Goal: Transaction & Acquisition: Purchase product/service

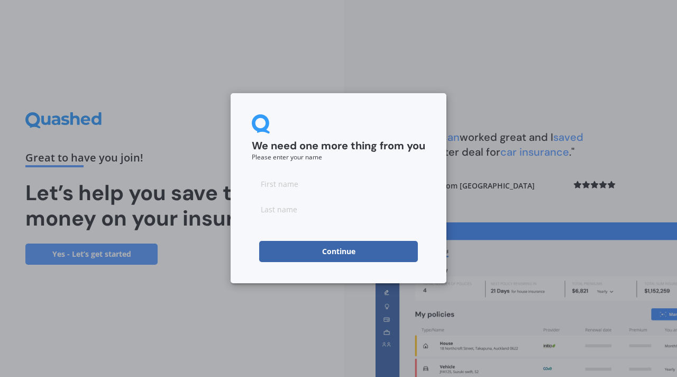
click at [306, 186] on input at bounding box center [338, 183] width 173 height 21
type input "[PERSON_NAME]"
click at [284, 205] on input at bounding box center [338, 208] width 173 height 21
type input "[PERSON_NAME]"
click at [280, 317] on div "We need one more thing from you Please enter your name [PERSON_NAME] Continue" at bounding box center [338, 188] width 677 height 377
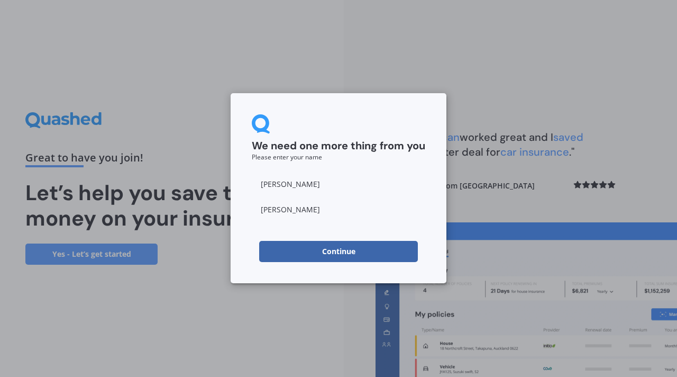
click at [325, 259] on button "Continue" at bounding box center [338, 251] width 159 height 21
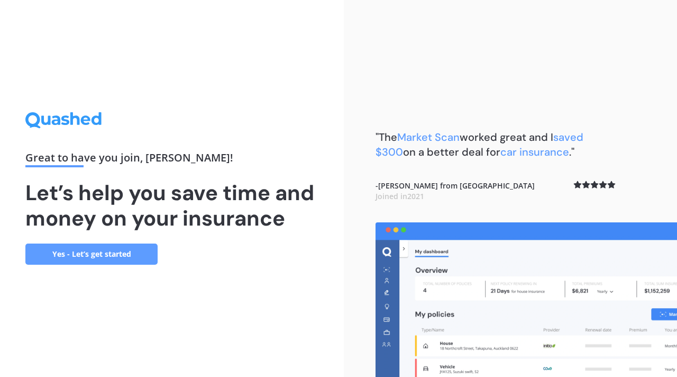
click at [77, 254] on link "Yes - Let’s get started" at bounding box center [91, 253] width 132 height 21
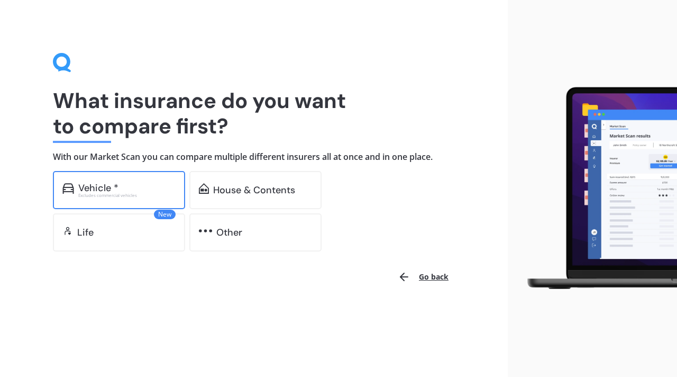
click at [118, 189] on div "Vehicle *" at bounding box center [126, 187] width 97 height 11
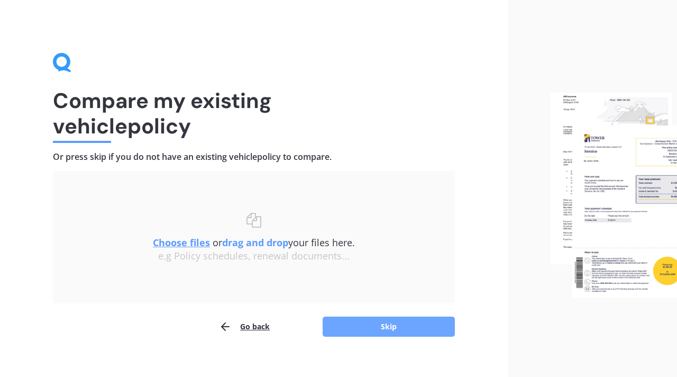
click at [354, 329] on button "Skip" at bounding box center [389, 326] width 132 height 20
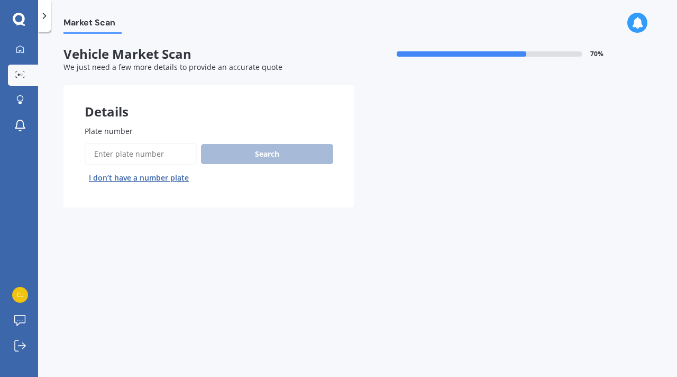
click at [153, 159] on input "Plate number" at bounding box center [141, 154] width 112 height 22
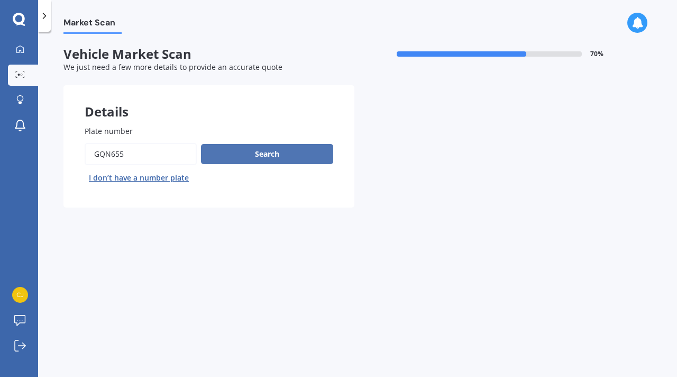
type input "gqn655"
click at [279, 160] on button "Search" at bounding box center [267, 154] width 132 height 20
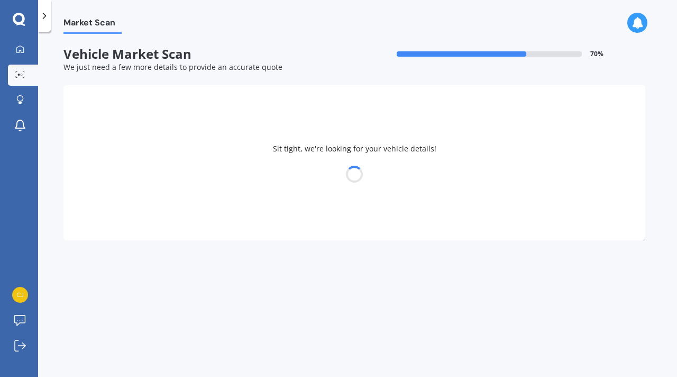
select select "FORD"
select select "ESCAPE"
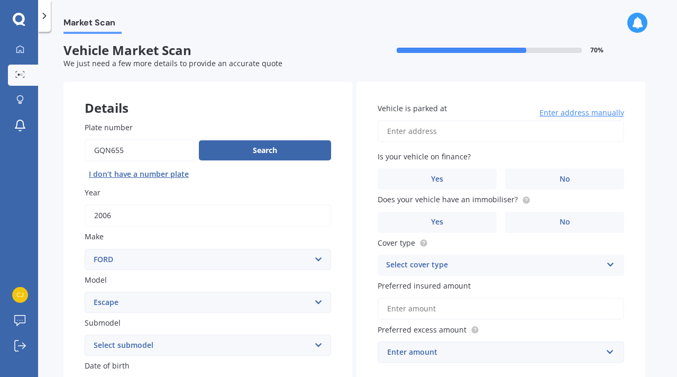
scroll to position [8, 0]
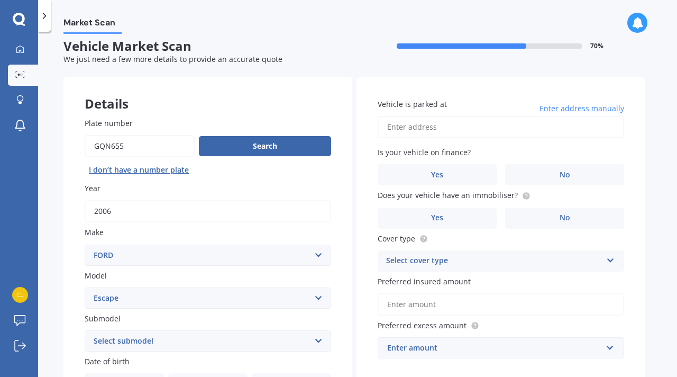
click at [105, 147] on input "Plate number" at bounding box center [140, 146] width 110 height 22
click at [223, 149] on button "Search" at bounding box center [265, 146] width 132 height 20
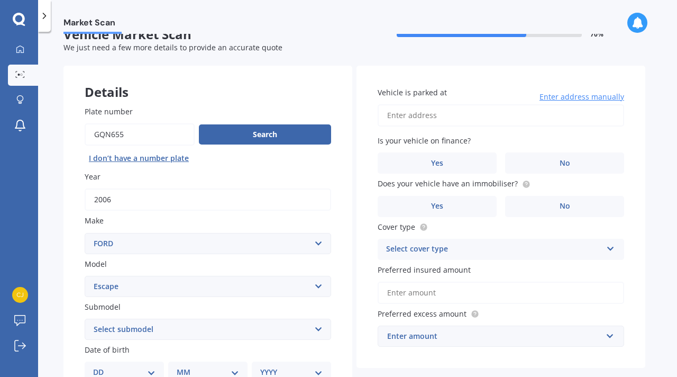
scroll to position [21, 0]
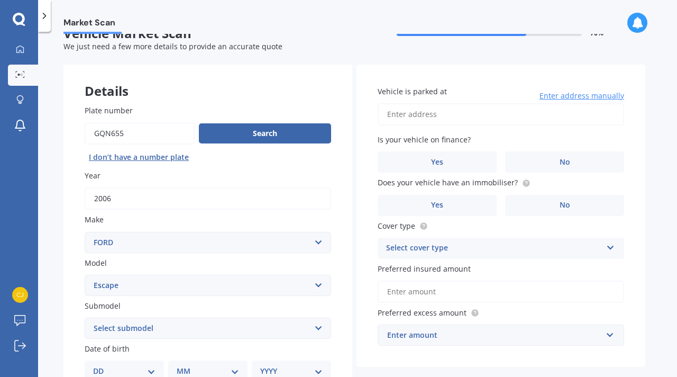
click at [111, 132] on input "Plate number" at bounding box center [140, 133] width 110 height 22
type input "qgn655"
click at [257, 133] on button "Search" at bounding box center [265, 133] width 132 height 20
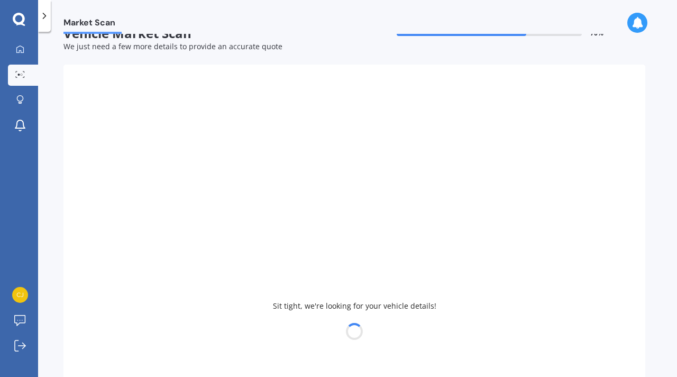
type input "2012"
select select "SUBARU"
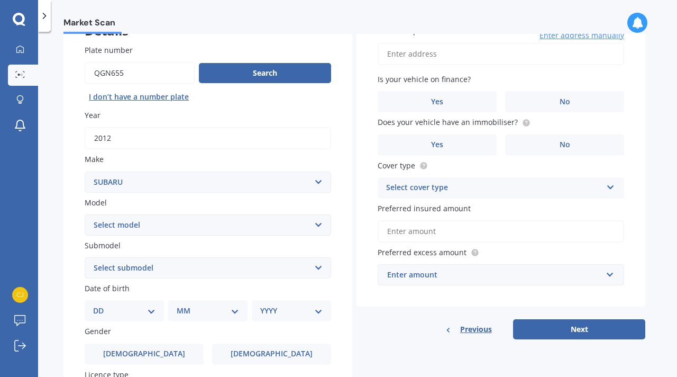
scroll to position [84, 0]
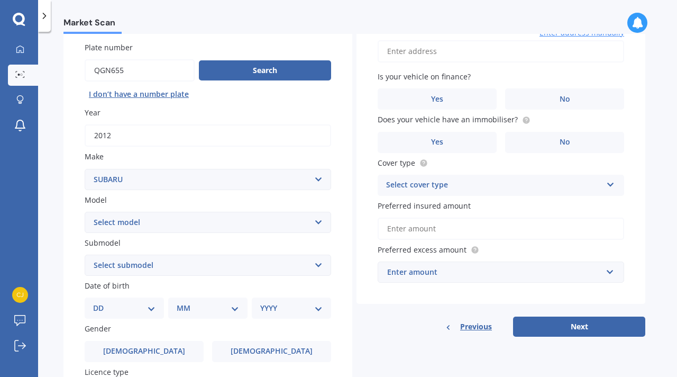
click at [279, 223] on select "Select model BRZ Crosstrek Dex Exiga Forester Impreza Justy Legacy Leone levorg…" at bounding box center [208, 222] width 246 height 21
select select "XV"
click at [211, 270] on select "Select submodel 2.0i 2.0i Hybrid 4WD 2.0i-L 2.0i-S 2.0L 4WD 2.0L AWD Hatchback …" at bounding box center [208, 264] width 246 height 21
select select "2.0L AWD"
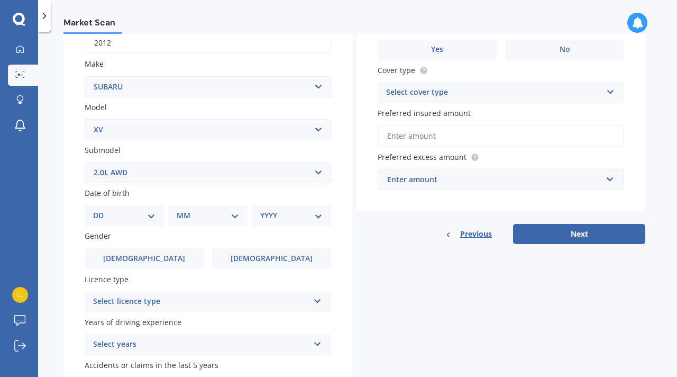
click at [134, 220] on select "DD 01 02 03 04 05 06 07 08 09 10 11 12 13 14 15 16 17 18 19 20 21 22 23 24 25 2…" at bounding box center [124, 215] width 62 height 12
select select "21"
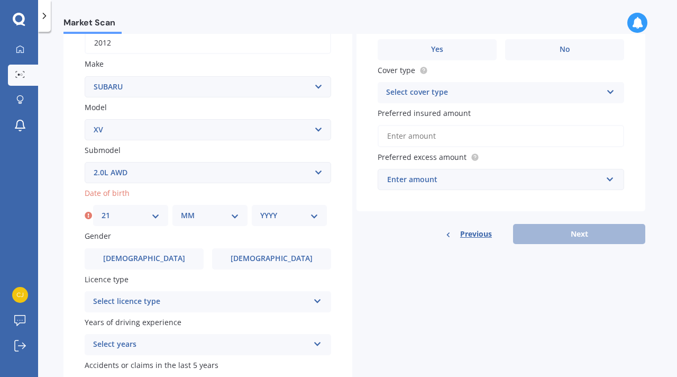
click at [207, 211] on select "MM 01 02 03 04 05 06 07 08 09 10 11 12" at bounding box center [210, 215] width 58 height 12
select select "05"
click at [295, 211] on div "YYYY 2025 2024 2023 2022 2021 2020 2019 2018 2017 2016 2015 2014 2013 2012 2011…" at bounding box center [289, 215] width 75 height 21
click at [304, 220] on select "YYYY 2025 2024 2023 2022 2021 2020 2019 2018 2017 2016 2015 2014 2013 2012 2011…" at bounding box center [289, 215] width 58 height 12
select select "1989"
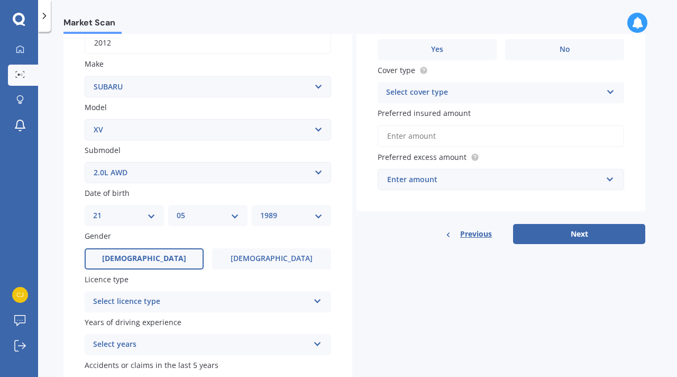
click at [141, 260] on span "[DEMOGRAPHIC_DATA]" at bounding box center [144, 258] width 84 height 9
click at [0, 0] on input "[DEMOGRAPHIC_DATA]" at bounding box center [0, 0] width 0 height 0
click at [174, 300] on div "Select licence type" at bounding box center [201, 301] width 216 height 13
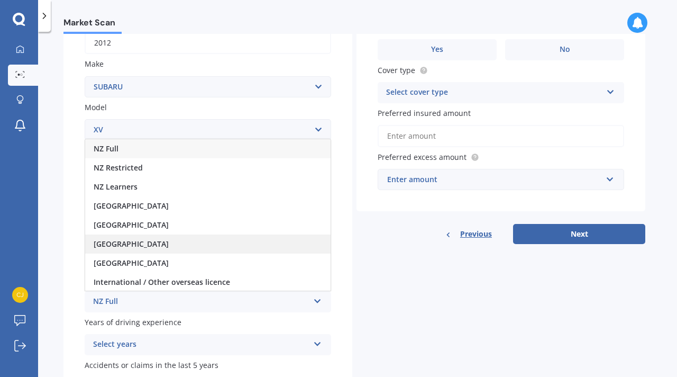
scroll to position [1, 0]
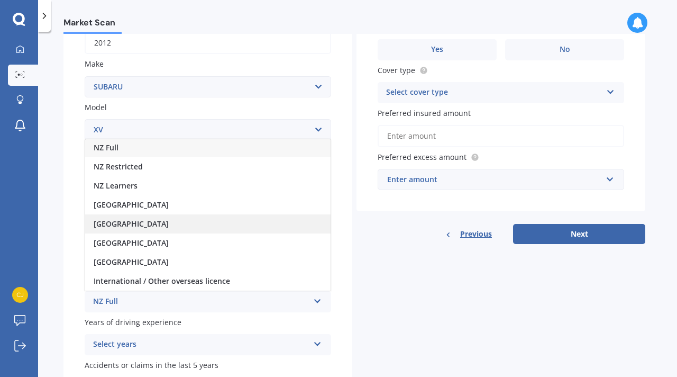
click at [175, 231] on div "[GEOGRAPHIC_DATA]" at bounding box center [207, 223] width 245 height 19
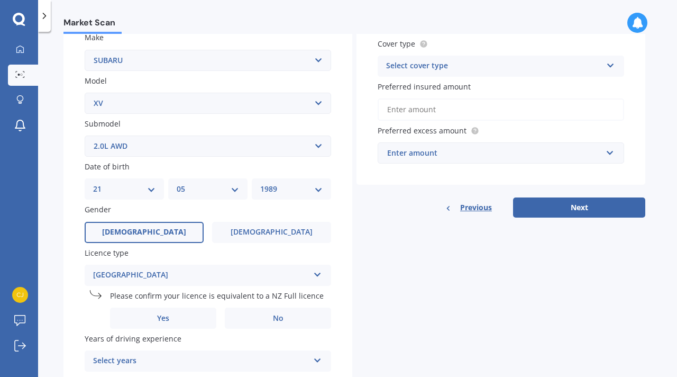
scroll to position [204, 0]
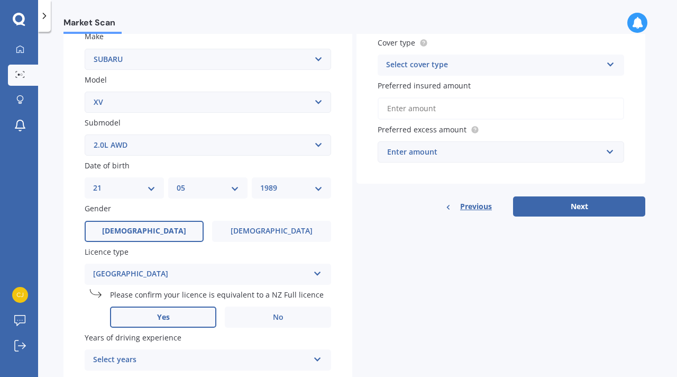
click at [171, 325] on label "Yes" at bounding box center [163, 316] width 106 height 21
click at [0, 0] on input "Yes" at bounding box center [0, 0] width 0 height 0
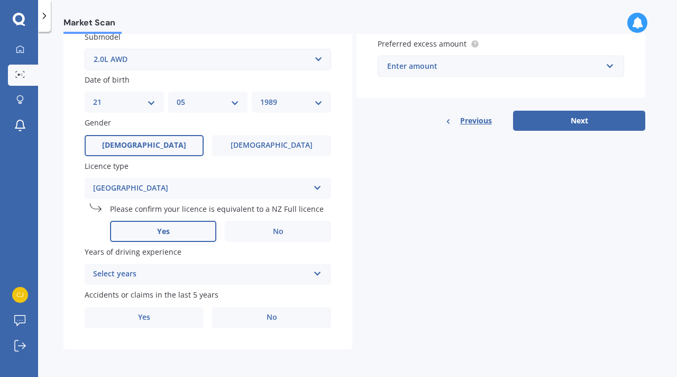
scroll to position [291, 0]
click at [256, 278] on div "Select years" at bounding box center [201, 274] width 216 height 13
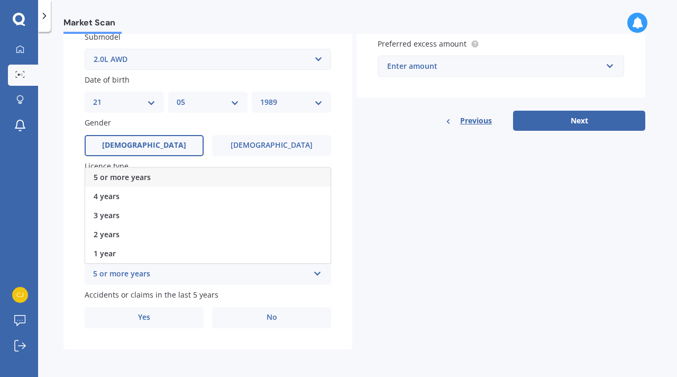
click at [221, 178] on div "5 or more years" at bounding box center [207, 177] width 245 height 19
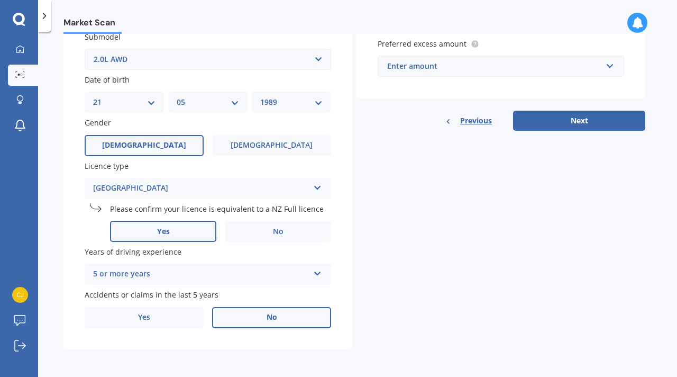
click at [241, 320] on label "No" at bounding box center [271, 317] width 119 height 21
click at [0, 0] on input "No" at bounding box center [0, 0] width 0 height 0
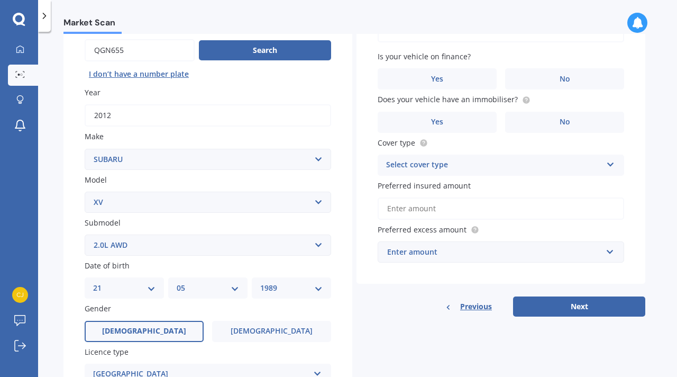
scroll to position [0, 0]
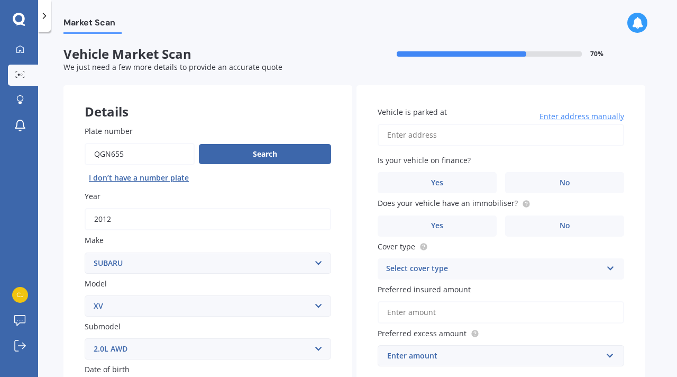
click at [444, 142] on input "Vehicle is parked at" at bounding box center [501, 135] width 246 height 22
type input "[STREET_ADDRESS]"
click at [560, 184] on span "No" at bounding box center [565, 182] width 11 height 9
click at [0, 0] on input "No" at bounding box center [0, 0] width 0 height 0
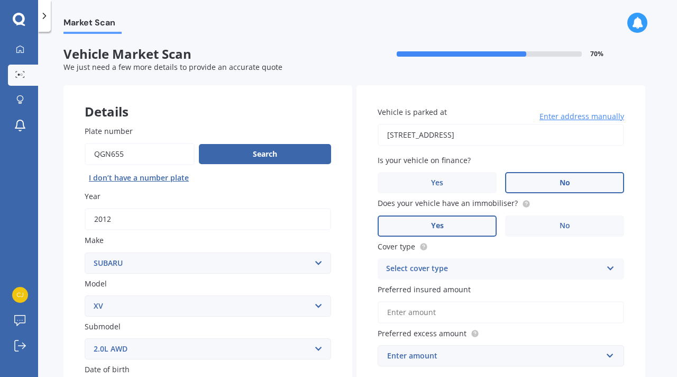
click at [468, 221] on label "Yes" at bounding box center [437, 225] width 119 height 21
click at [0, 0] on input "Yes" at bounding box center [0, 0] width 0 height 0
click at [487, 263] on div "Select cover type" at bounding box center [494, 268] width 216 height 13
click at [475, 291] on div "Comprehensive" at bounding box center [500, 289] width 245 height 19
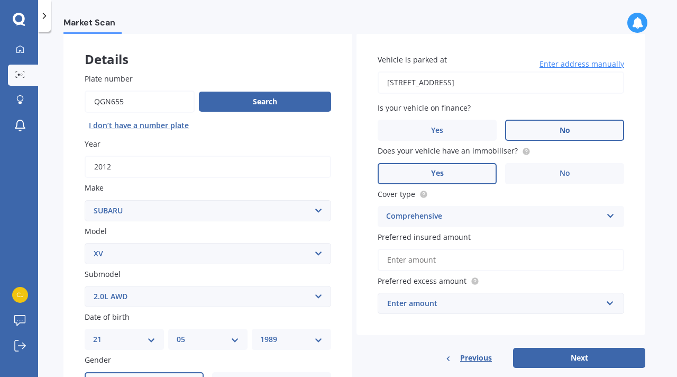
scroll to position [53, 0]
click at [460, 260] on input "Preferred insured amount" at bounding box center [501, 259] width 246 height 22
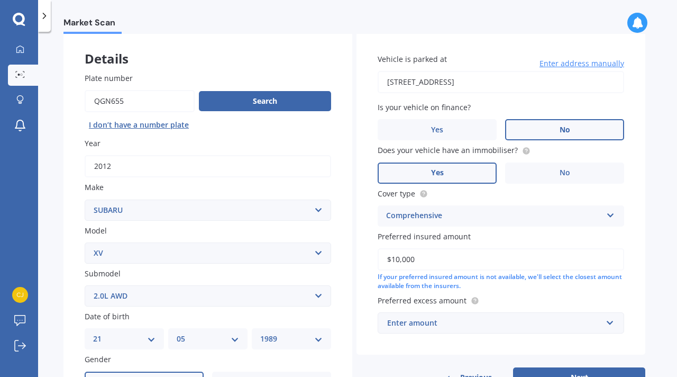
type input "$10,000"
click at [528, 327] on div "Enter amount" at bounding box center [494, 323] width 215 height 12
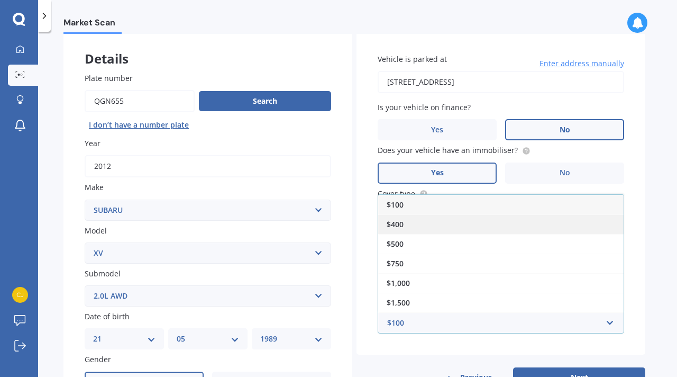
click at [489, 227] on div "$400" at bounding box center [500, 224] width 245 height 20
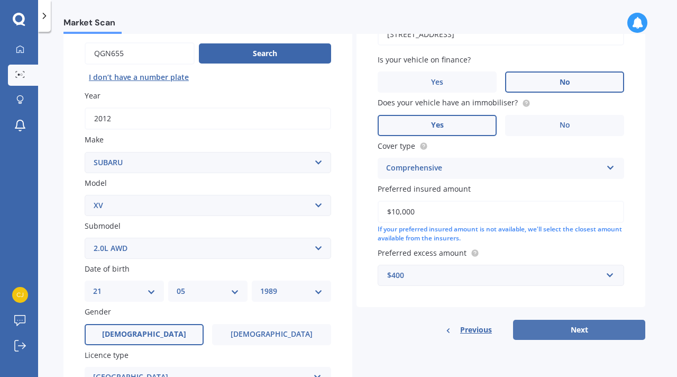
click at [534, 335] on button "Next" at bounding box center [579, 329] width 132 height 20
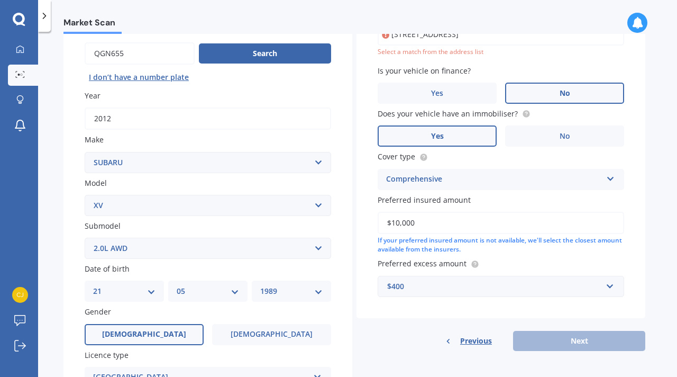
scroll to position [72, 0]
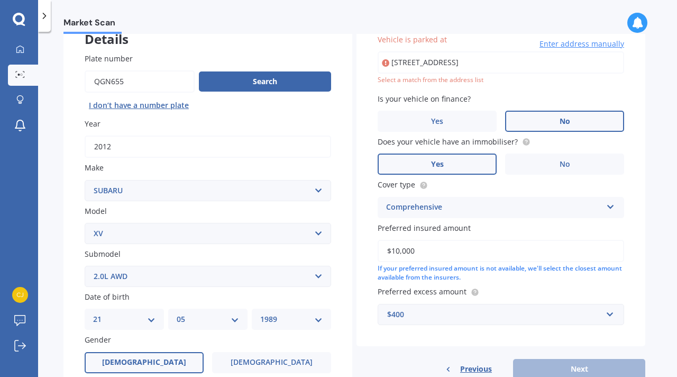
click at [509, 61] on input "[STREET_ADDRESS]" at bounding box center [501, 62] width 246 height 22
click at [391, 96] on span "Is your vehicle on finance?" at bounding box center [424, 99] width 93 height 10
drag, startPoint x: 526, startPoint y: 63, endPoint x: 373, endPoint y: 64, distance: 152.3
click at [373, 64] on div "Vehicle is parked at [STREET_ADDRESS] Enter address manually Select a match fro…" at bounding box center [500, 179] width 289 height 333
click at [639, 112] on div "Vehicle is parked at 7 river Enter address manually Select a match from the add…" at bounding box center [500, 179] width 289 height 333
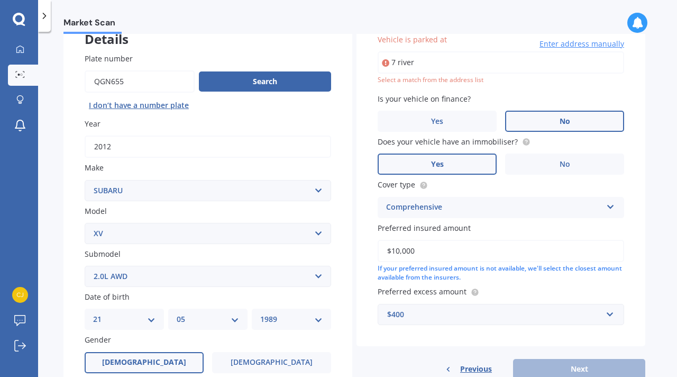
click at [475, 58] on input "7 river" at bounding box center [501, 62] width 246 height 22
type input "[STREET_ADDRESS]"
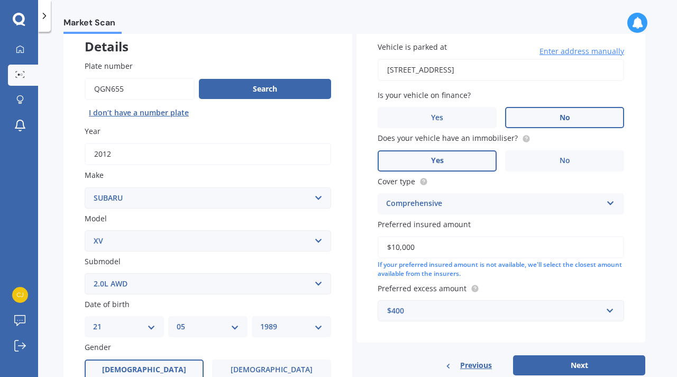
scroll to position [162, 0]
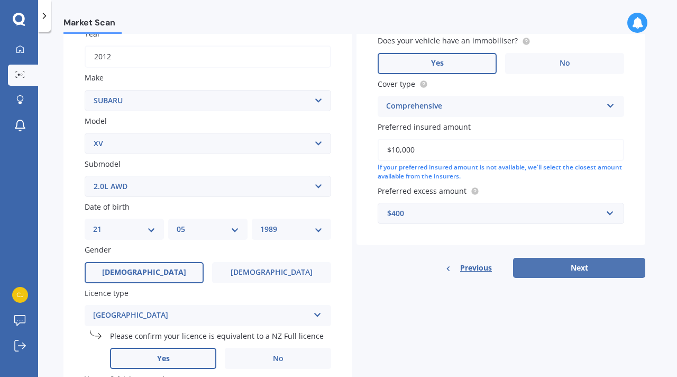
click at [584, 273] on button "Next" at bounding box center [579, 268] width 132 height 20
select select "21"
select select "05"
select select "1989"
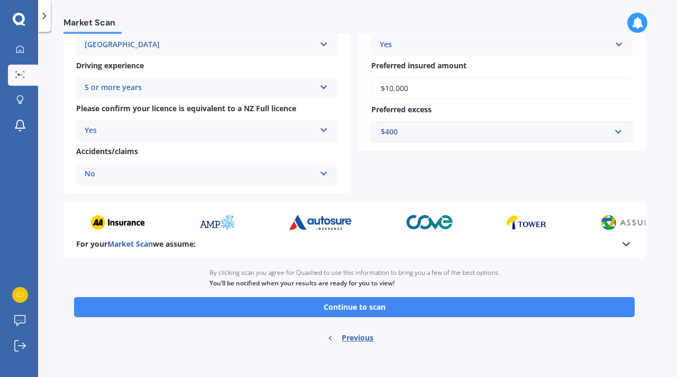
scroll to position [213, 0]
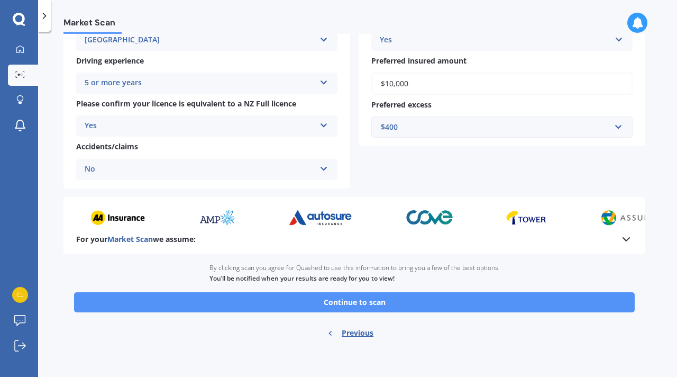
click at [393, 298] on button "Continue to scan" at bounding box center [354, 302] width 561 height 20
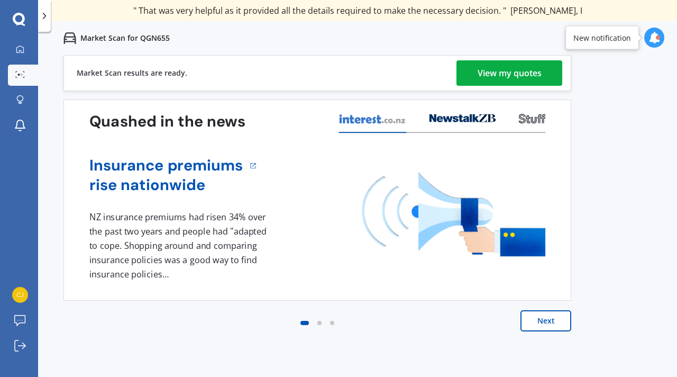
click at [516, 64] on div "View my quotes" at bounding box center [510, 72] width 64 height 25
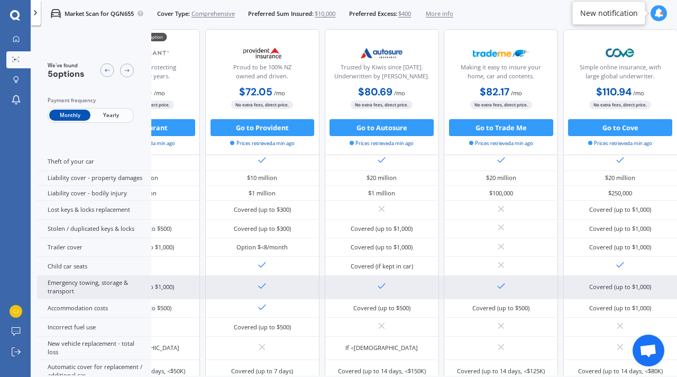
scroll to position [177, 88]
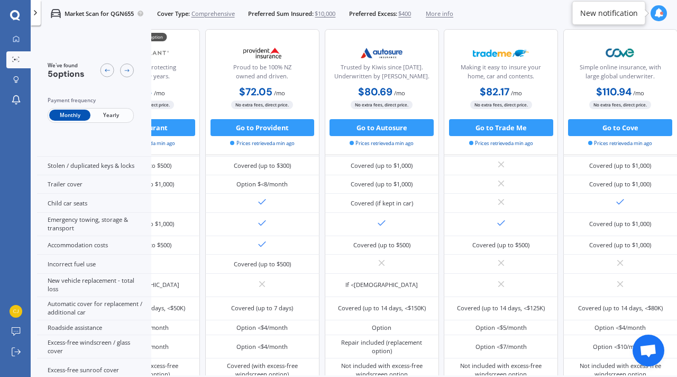
click at [111, 115] on span "Yearly" at bounding box center [110, 115] width 41 height 11
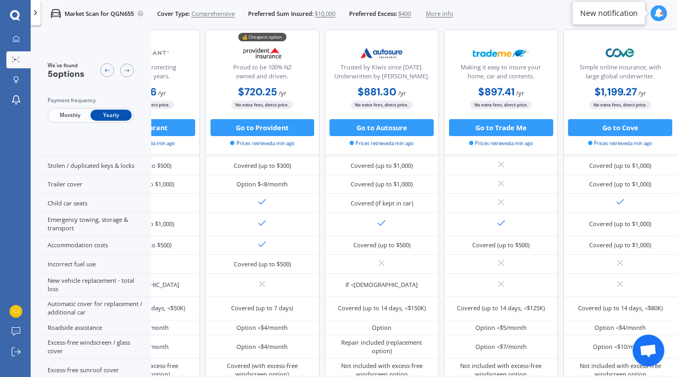
click at [79, 113] on span "Monthly" at bounding box center [69, 115] width 41 height 11
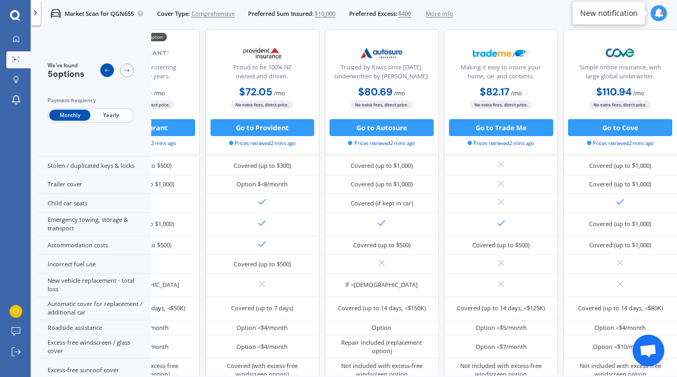
click at [110, 69] on icon at bounding box center [107, 70] width 7 height 7
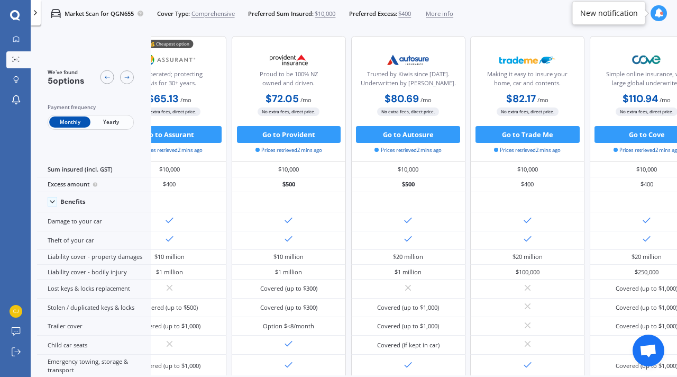
scroll to position [0, 88]
